Goal: Find specific page/section: Find specific page/section

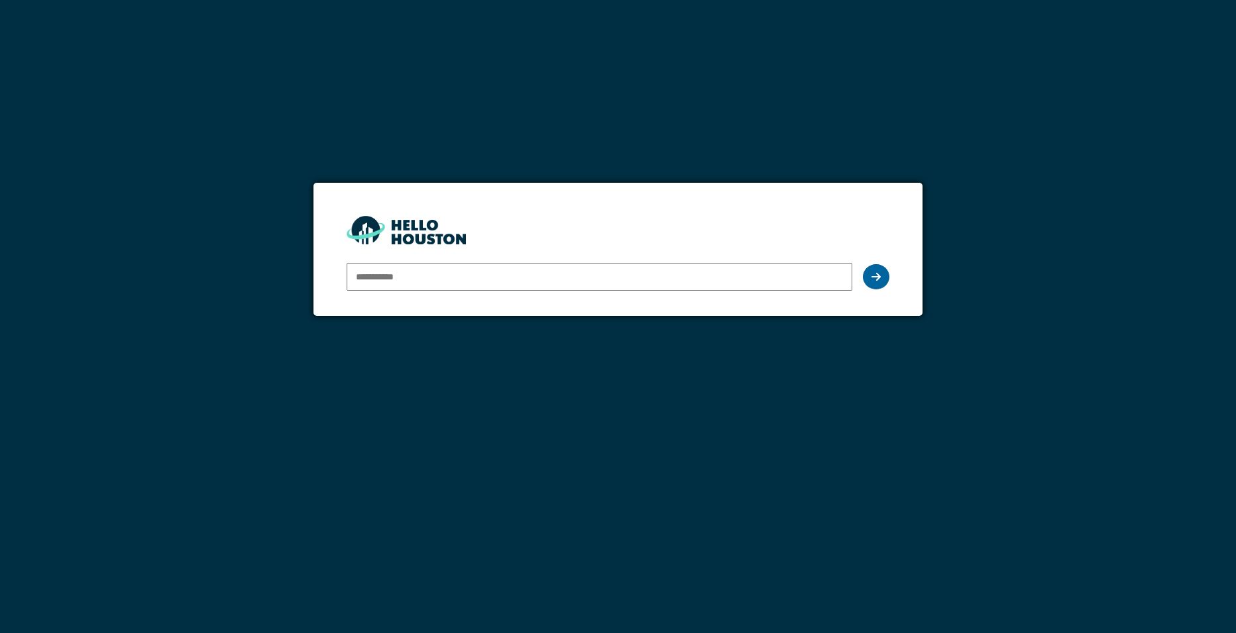
type input "**********"
click at [882, 277] on div at bounding box center [876, 276] width 26 height 25
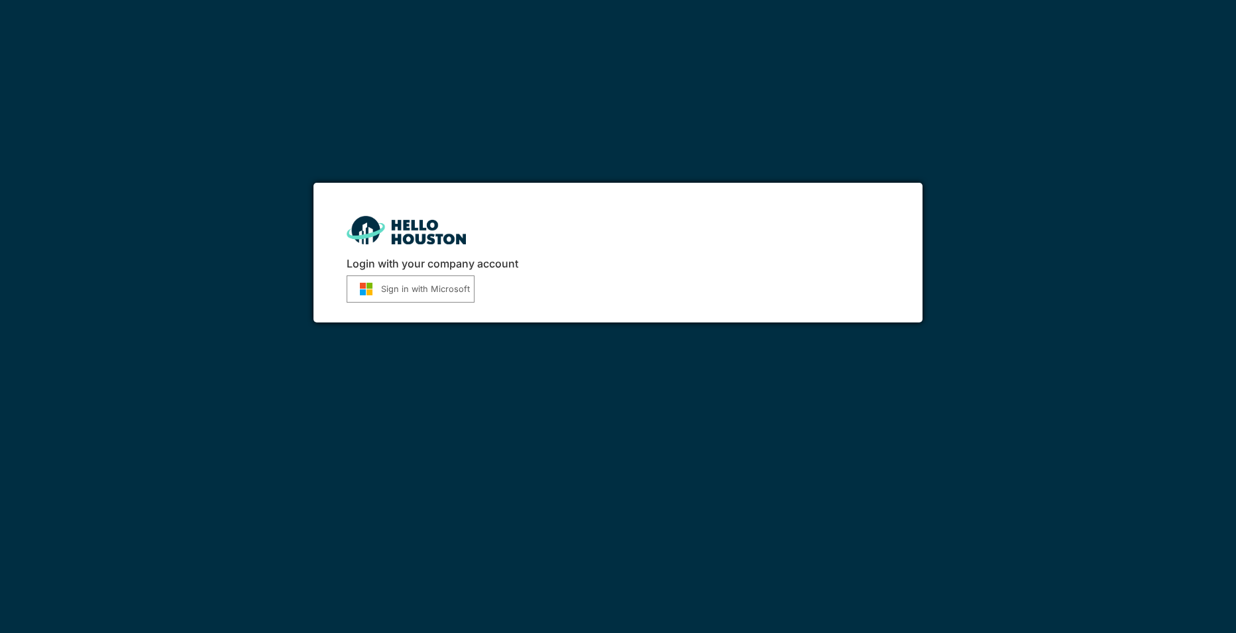
click at [364, 290] on img "submit" at bounding box center [366, 289] width 30 height 14
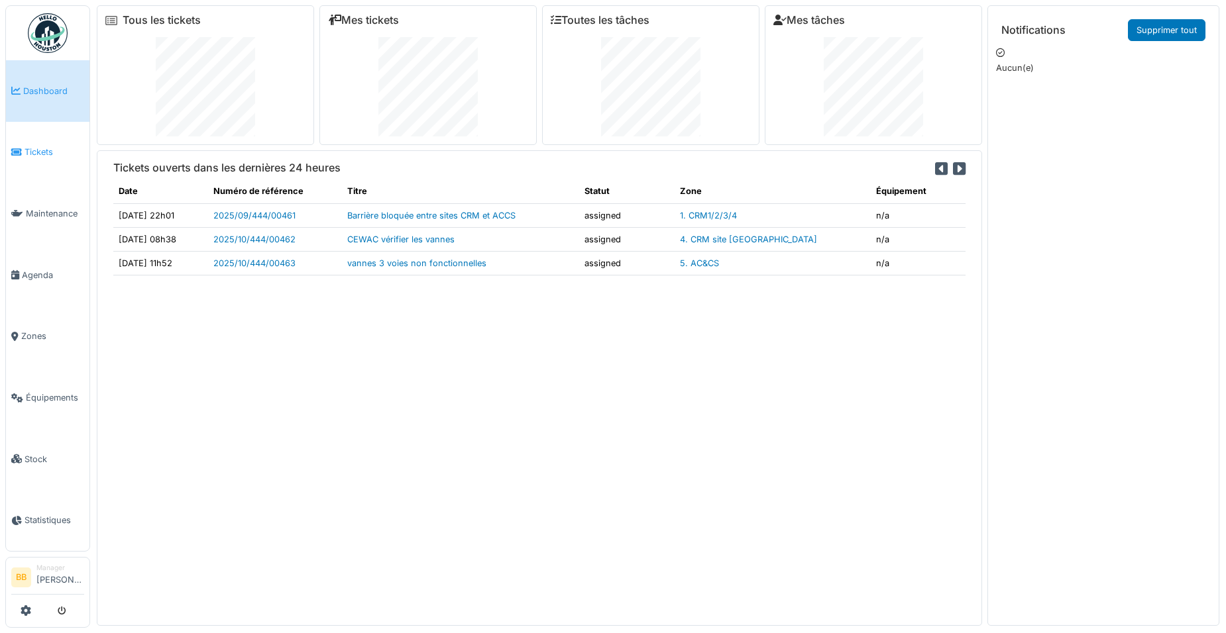
click at [37, 159] on link "Tickets" at bounding box center [47, 153] width 83 height 62
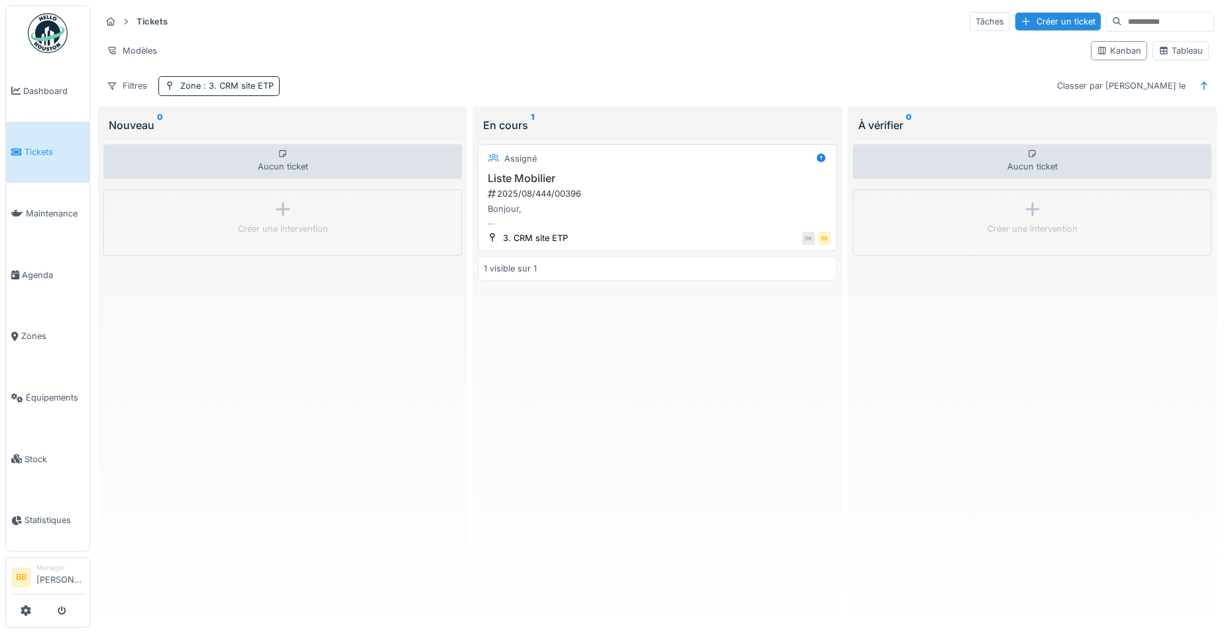
click at [539, 173] on h3 "Liste Mobilier" at bounding box center [657, 178] width 346 height 13
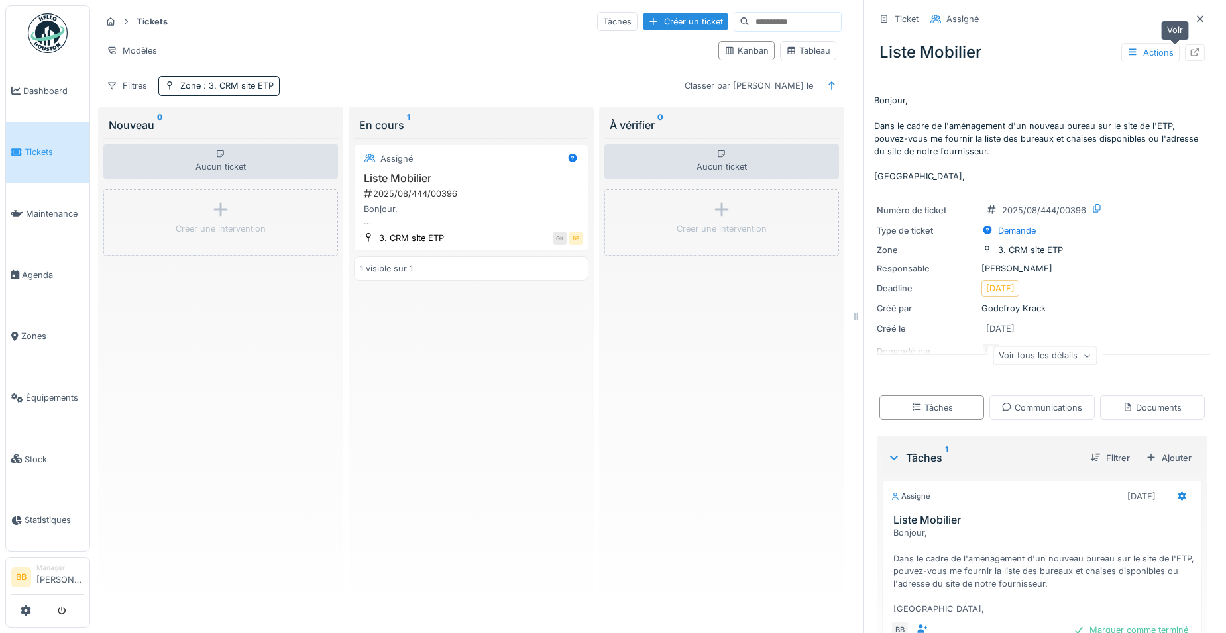
click at [1185, 58] on div at bounding box center [1195, 52] width 20 height 17
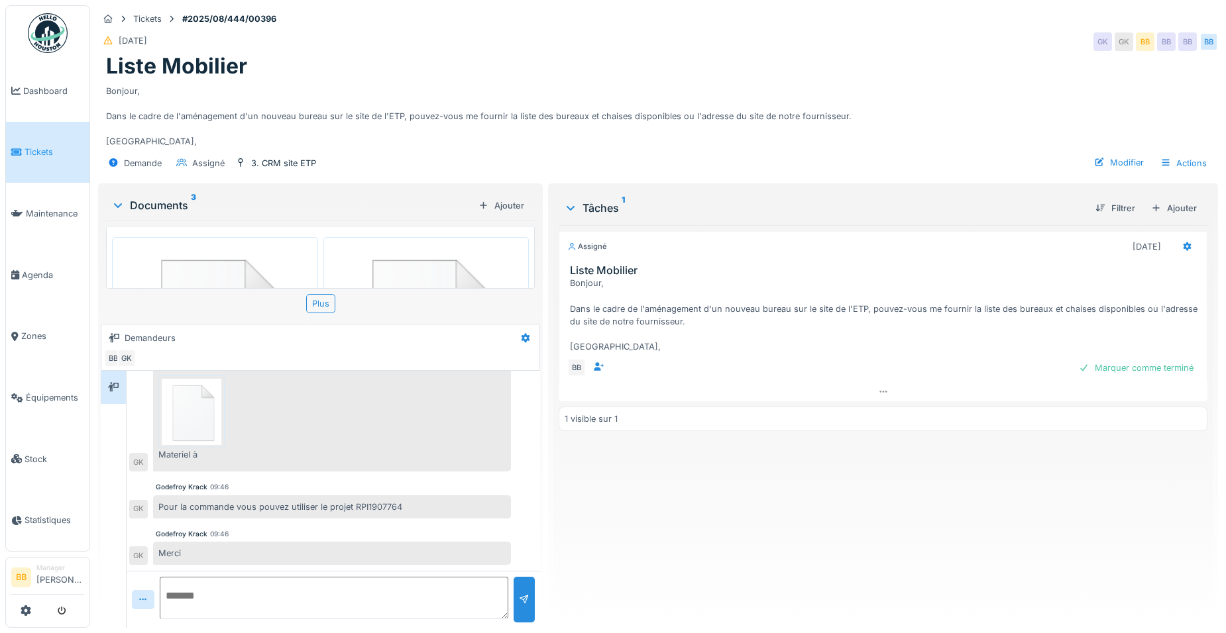
scroll to position [10, 0]
